Goal: Check status: Verify the current state of an ongoing process or item

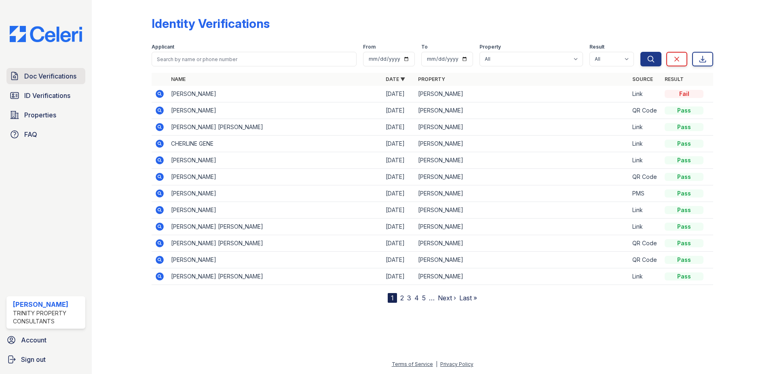
click at [40, 73] on span "Doc Verifications" at bounding box center [50, 76] width 52 height 10
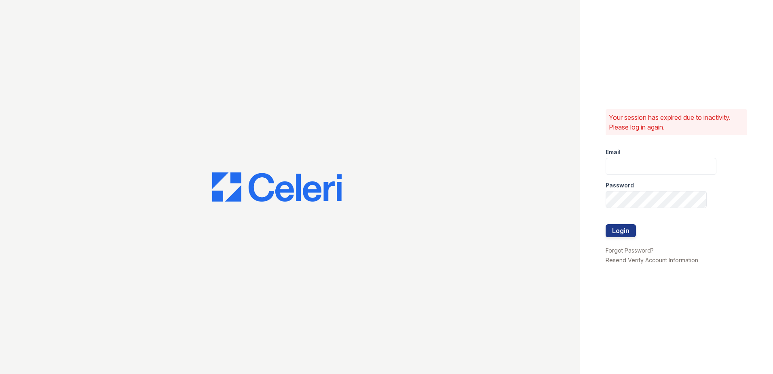
type input "[EMAIL_ADDRESS][DOMAIN_NAME]"
click at [620, 230] on button "Login" at bounding box center [621, 230] width 30 height 13
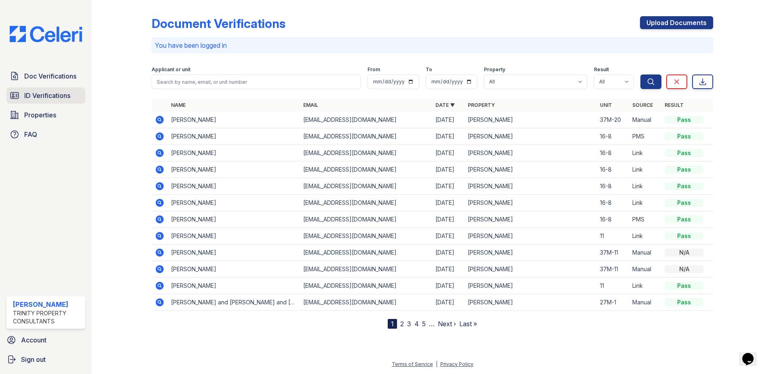
click at [33, 94] on span "ID Verifications" at bounding box center [47, 96] width 46 height 10
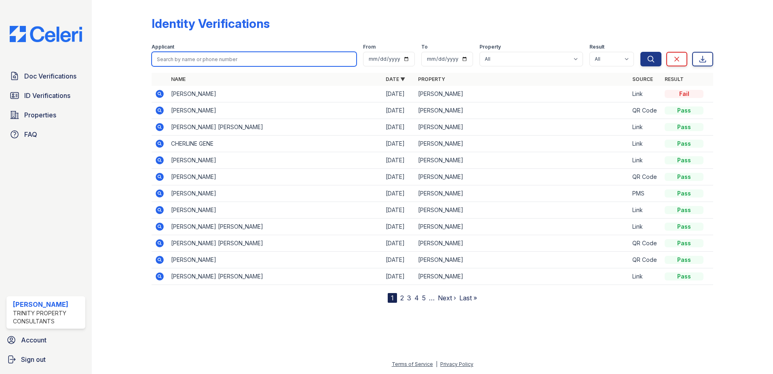
click at [197, 56] on input "search" at bounding box center [254, 59] width 205 height 15
type input "[PERSON_NAME]"
click at [641, 52] on button "Search" at bounding box center [651, 59] width 21 height 15
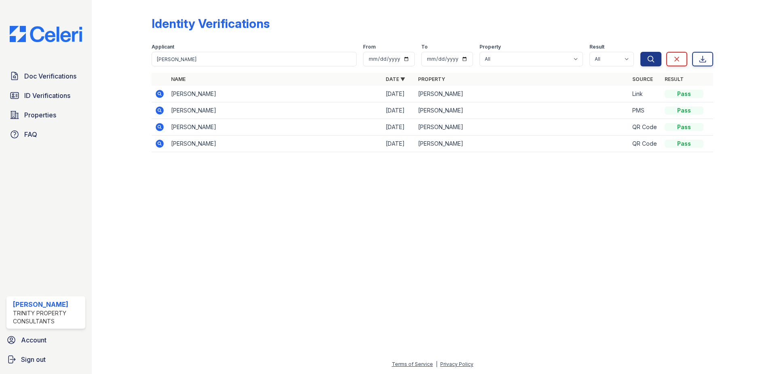
click at [159, 95] on icon at bounding box center [160, 94] width 8 height 8
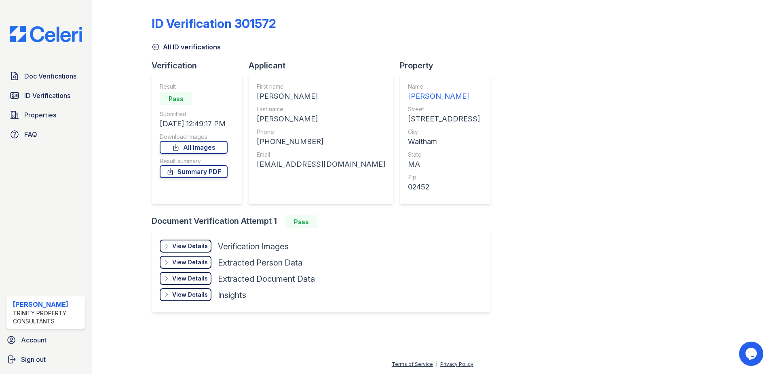
click at [202, 246] on div "View Details" at bounding box center [190, 246] width 36 height 8
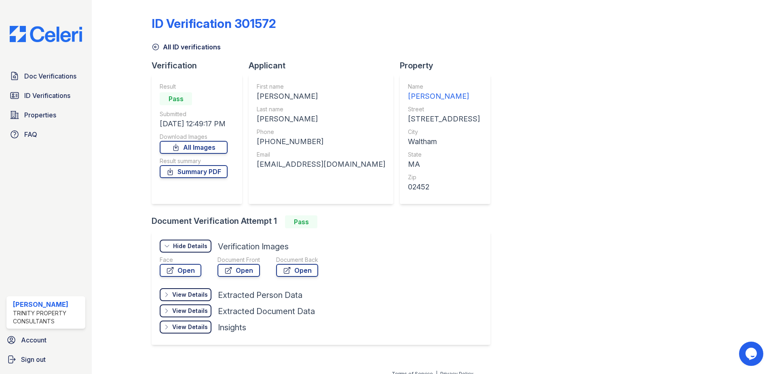
scroll to position [10, 0]
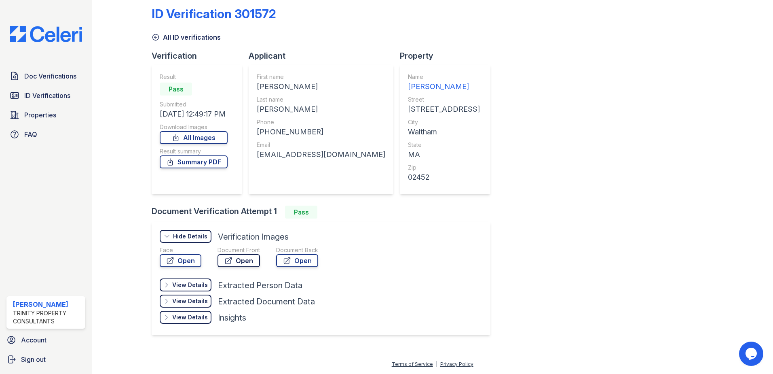
click at [247, 260] on link "Open" at bounding box center [239, 260] width 42 height 13
click at [208, 160] on link "Summary PDF" at bounding box center [194, 161] width 68 height 13
